Goal: Task Accomplishment & Management: Manage account settings

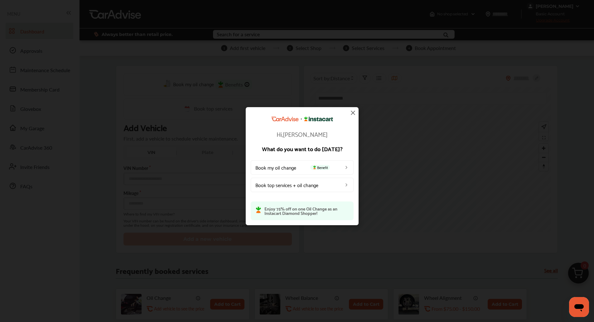
click at [352, 112] on img at bounding box center [352, 112] width 7 height 7
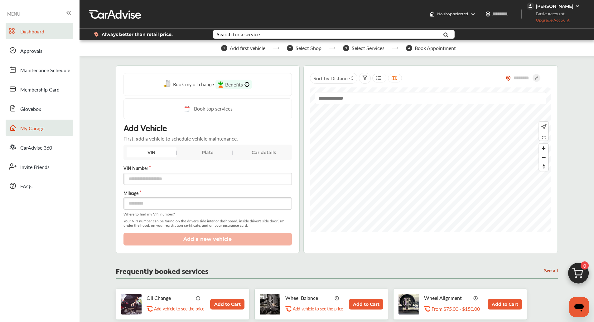
click at [42, 130] on span "My Garage" at bounding box center [32, 128] width 24 height 8
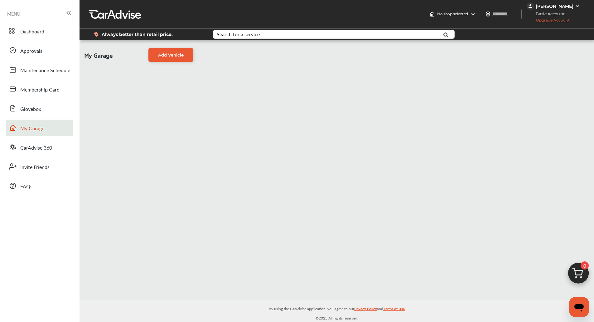
click at [564, 6] on div "[PERSON_NAME]" at bounding box center [555, 6] width 38 height 6
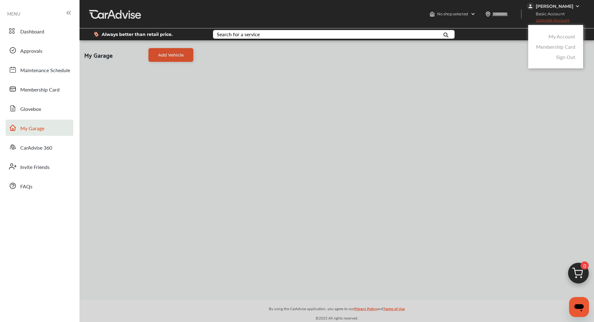
click at [565, 38] on link "My Account" at bounding box center [562, 36] width 27 height 7
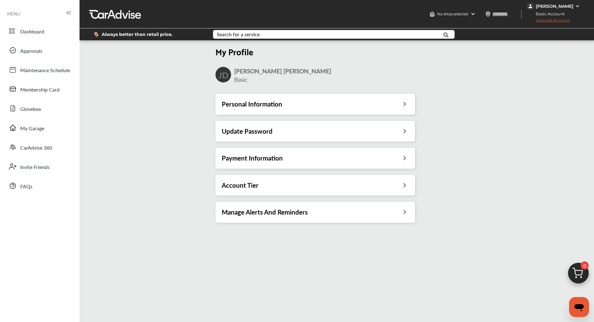
click at [371, 159] on div "Payment Information" at bounding box center [315, 158] width 187 height 8
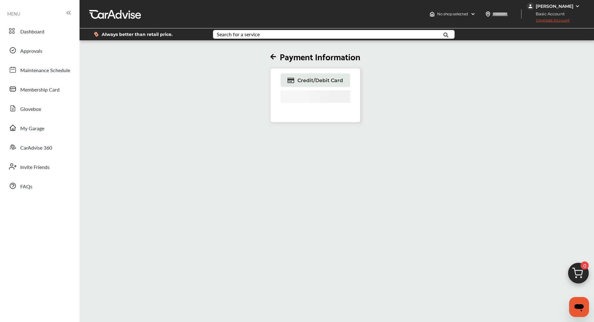
click at [371, 159] on div "Payment Information Credit/Debit Card" at bounding box center [313, 202] width 470 height 322
